Goal: Information Seeking & Learning: Find specific fact

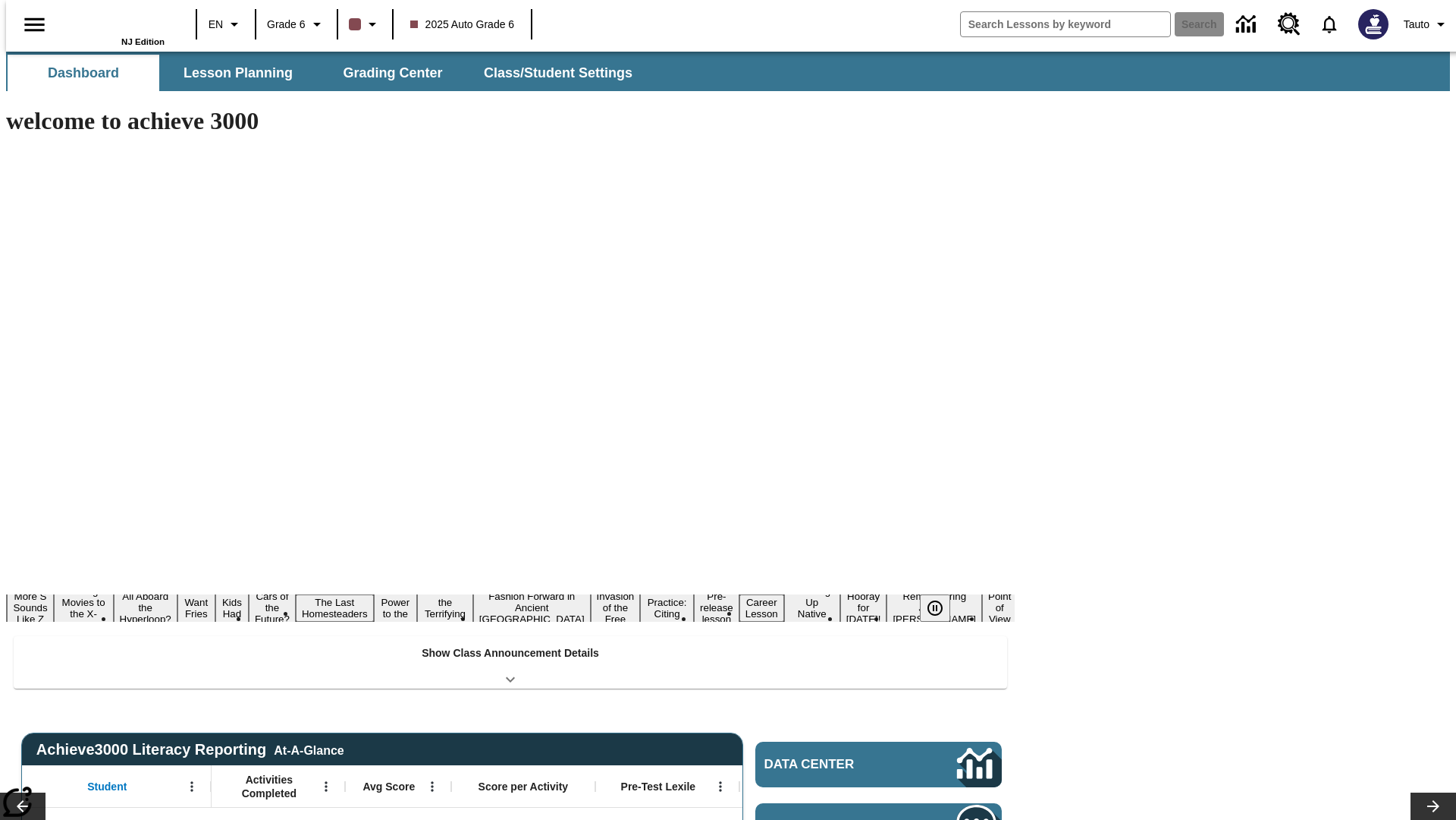
type input "-1"
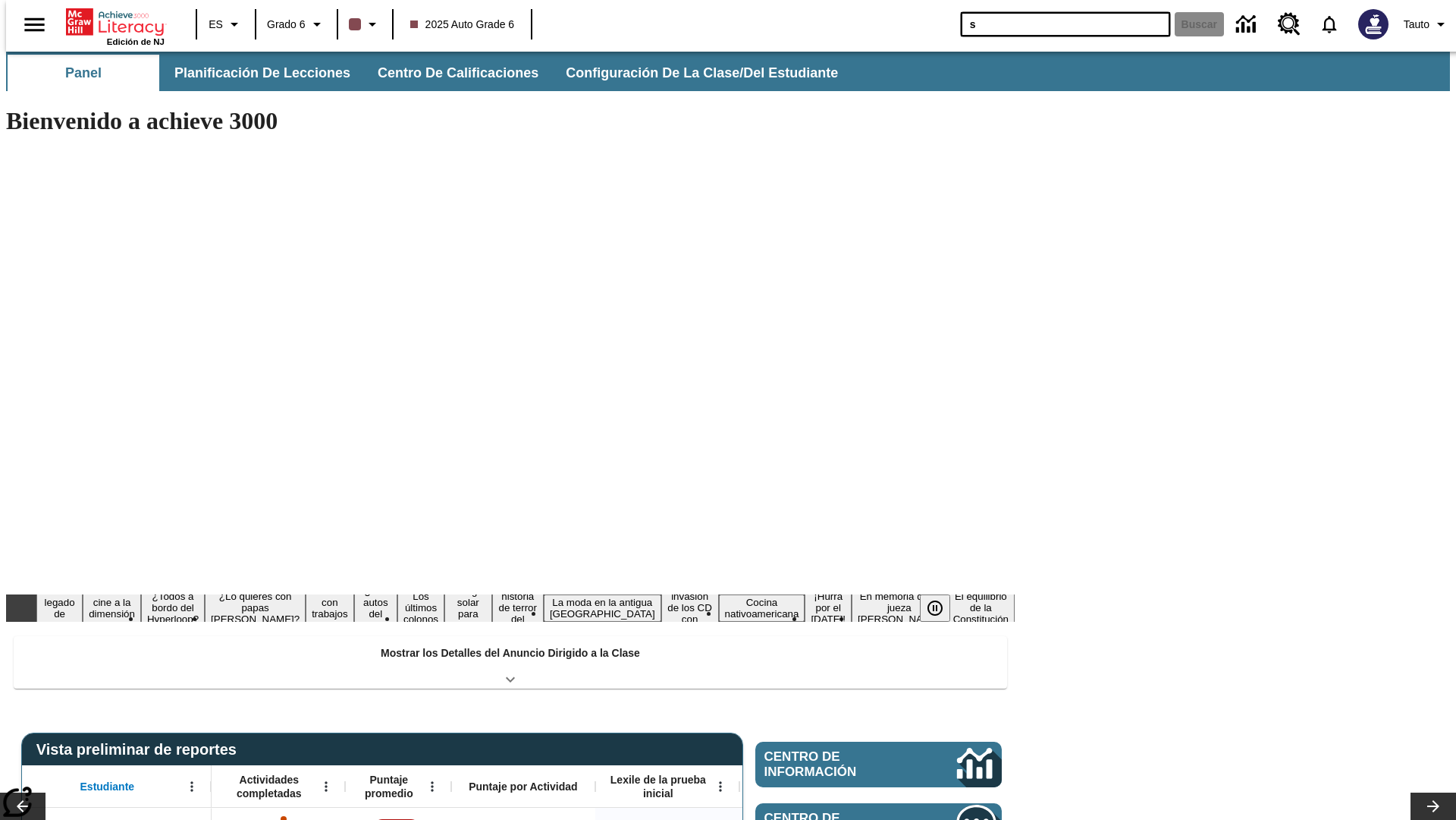
type input "s"
click at [1190, 24] on button "Buscar" at bounding box center [1199, 24] width 49 height 24
